Goal: Check status: Check status

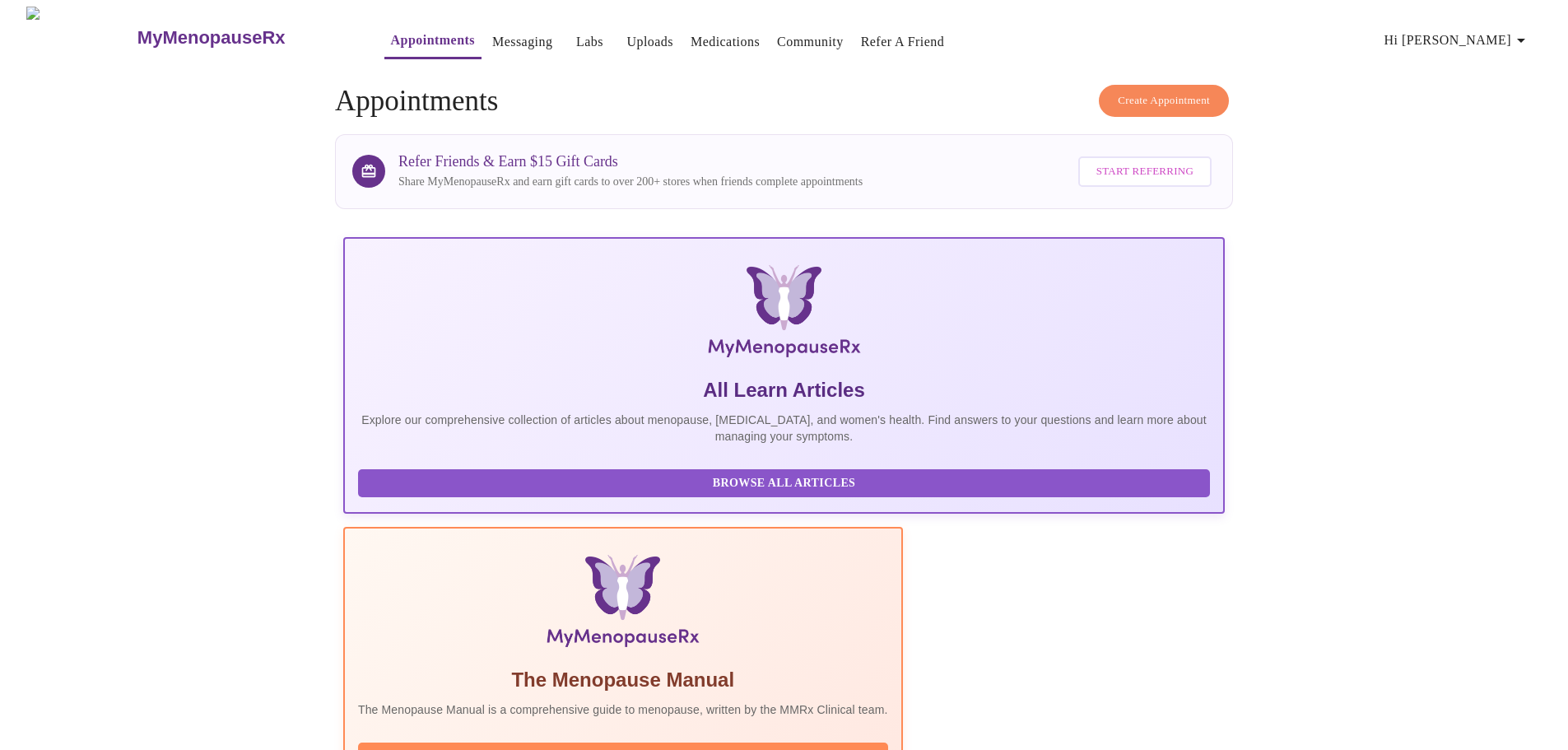
scroll to position [151, 0]
